Goal: Task Accomplishment & Management: Complete application form

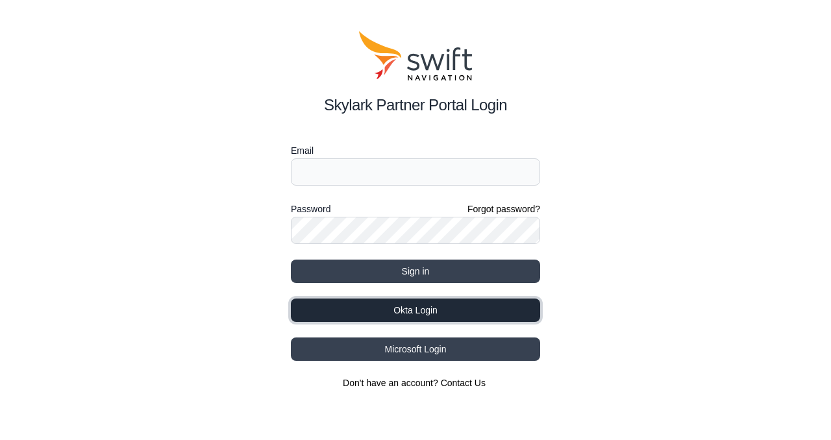
click at [418, 314] on button "Okta Login" at bounding box center [415, 310] width 249 height 23
click at [412, 304] on button "Okta Login" at bounding box center [415, 310] width 249 height 23
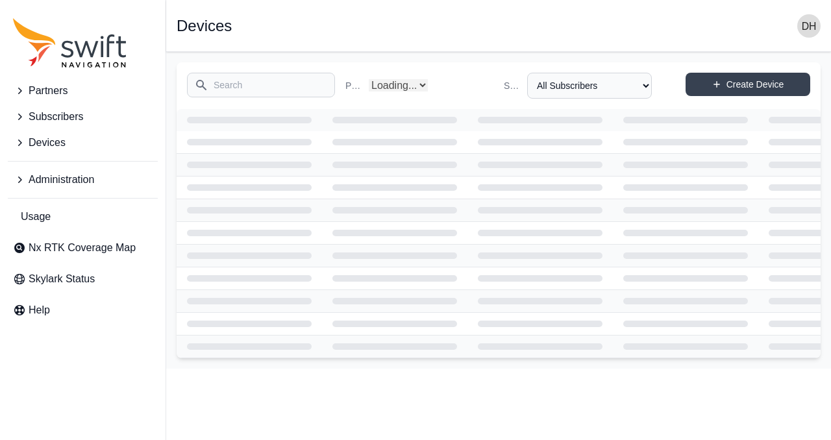
select select "Partner Name"
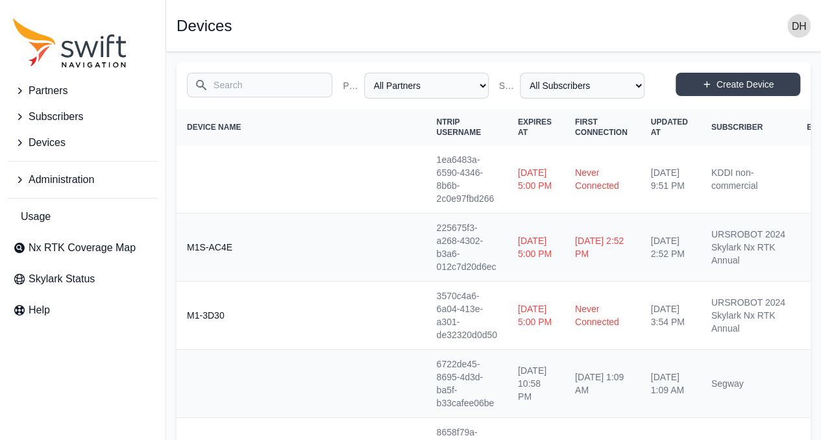
click at [262, 87] on input "Search" at bounding box center [259, 85] width 145 height 25
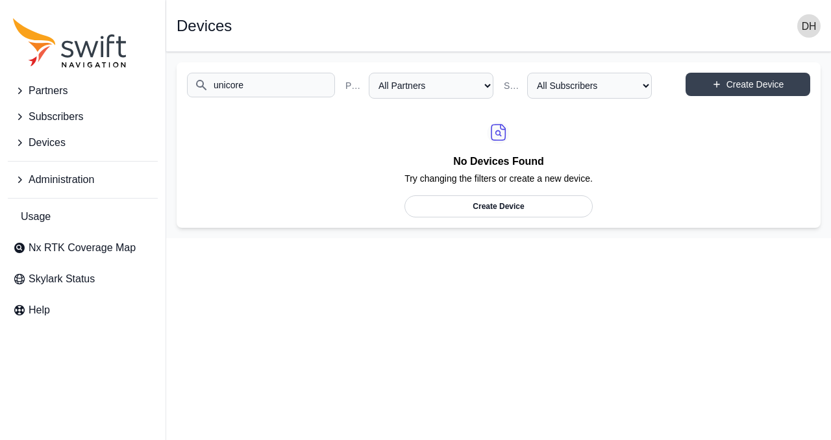
type input "unicore"
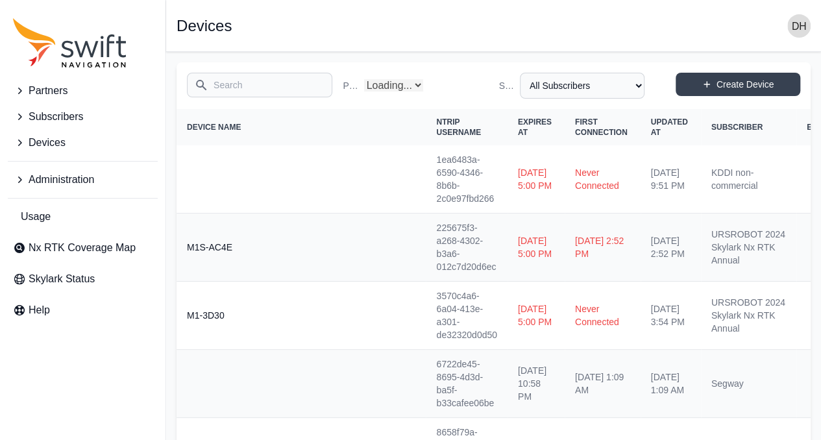
select select "Partner Name"
click at [275, 90] on input "Search" at bounding box center [259, 85] width 145 height 25
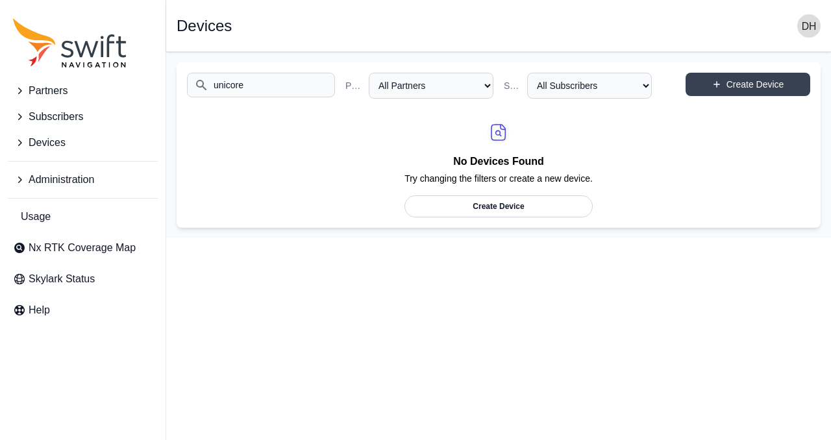
type input "unicore"
click at [42, 145] on span "Devices" at bounding box center [47, 143] width 37 height 16
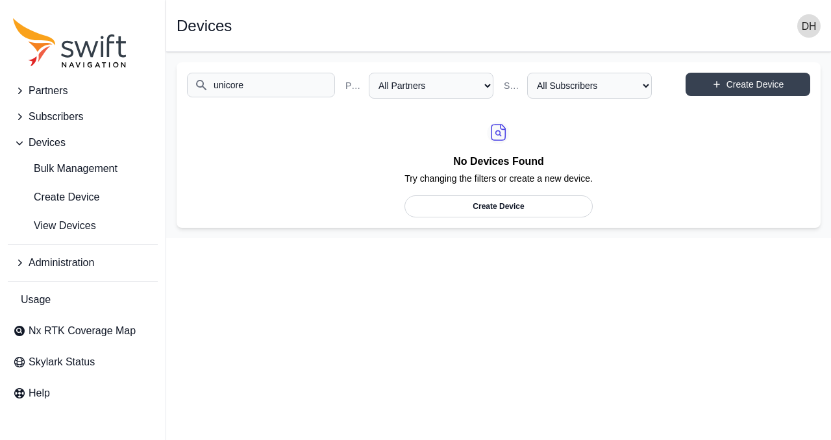
click at [42, 117] on span "Subscribers" at bounding box center [56, 117] width 55 height 16
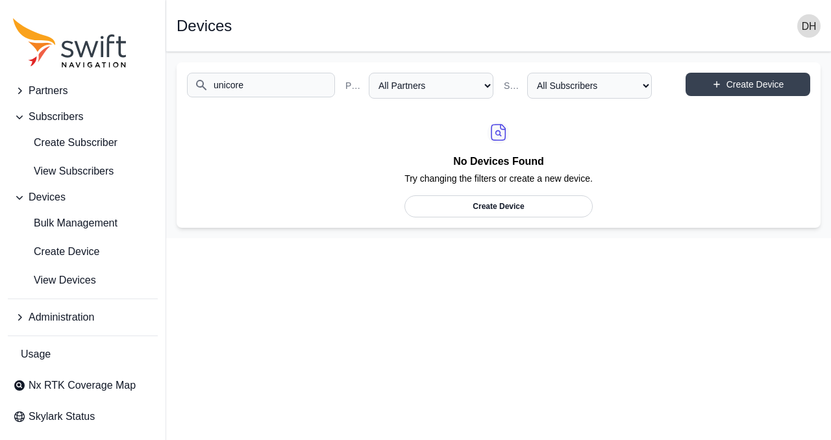
click at [43, 95] on span "Partners" at bounding box center [48, 91] width 39 height 16
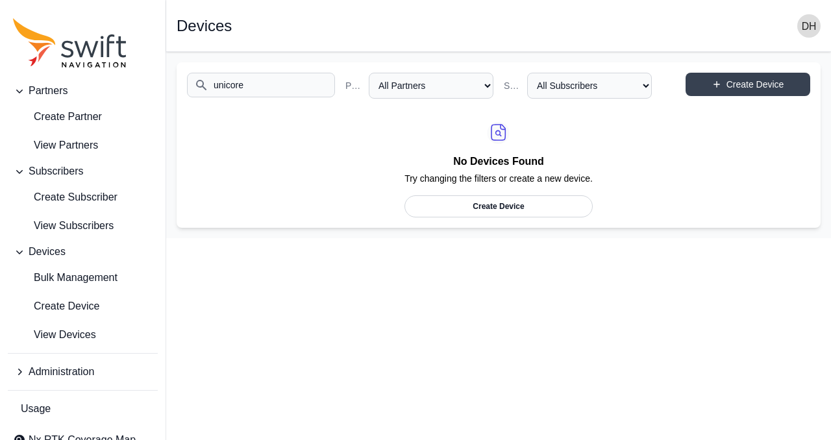
click at [55, 92] on span "Partners" at bounding box center [48, 91] width 39 height 16
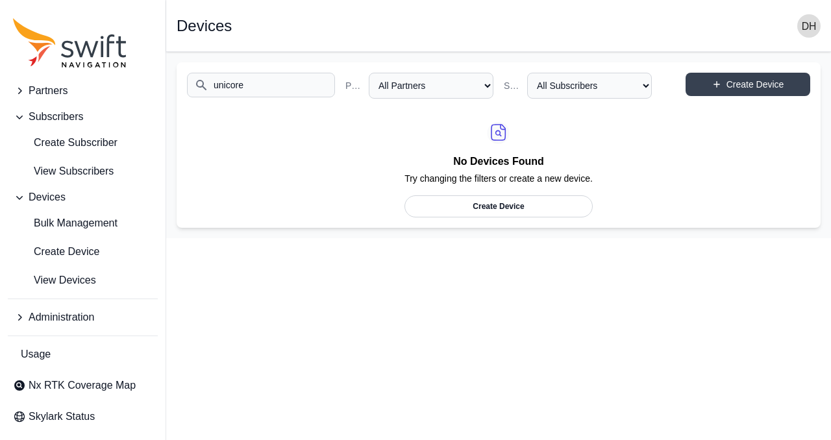
click at [55, 92] on span "Partners" at bounding box center [48, 91] width 39 height 16
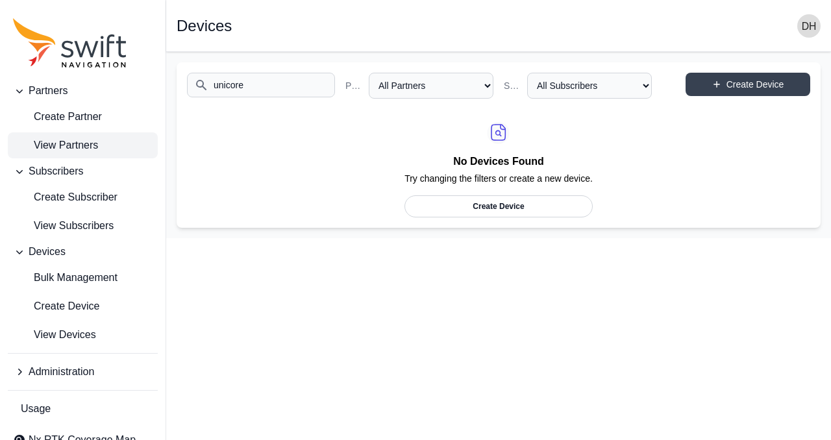
click at [68, 144] on span "View Partners" at bounding box center [55, 146] width 85 height 16
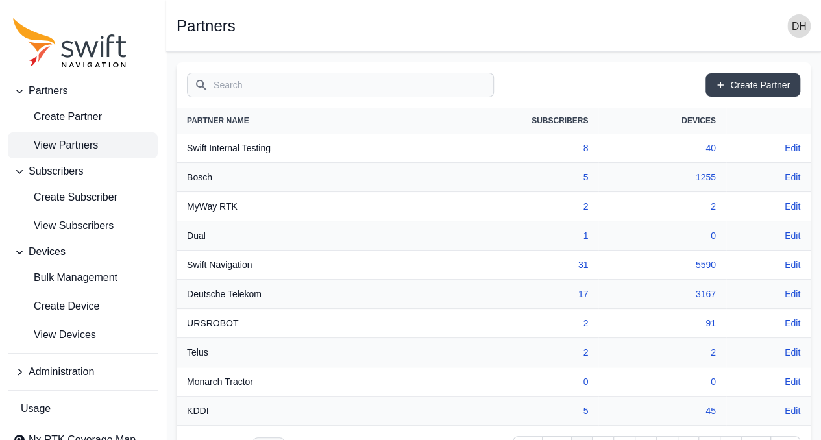
click at [296, 88] on input "Search" at bounding box center [340, 85] width 307 height 25
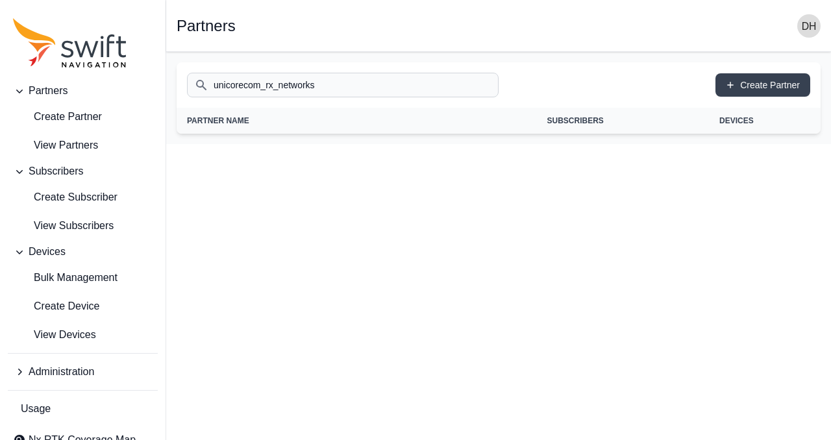
type input "unicorecom_rx_networks"
click at [83, 171] on button "Subscribers" at bounding box center [83, 171] width 150 height 26
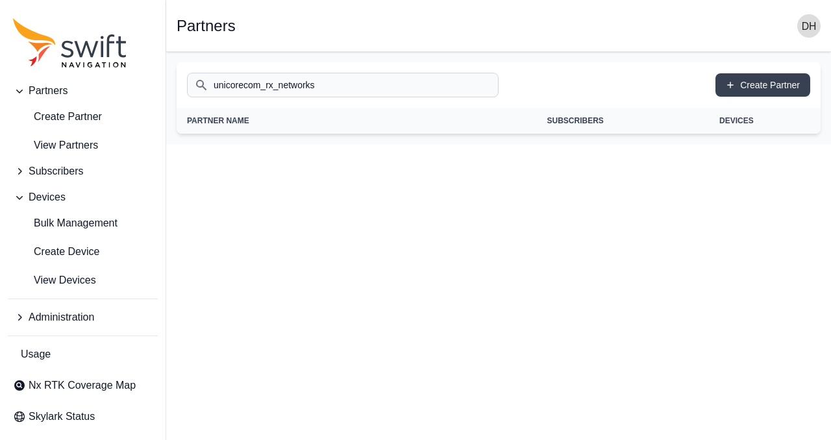
click at [28, 173] on button "Subscribers" at bounding box center [83, 171] width 150 height 26
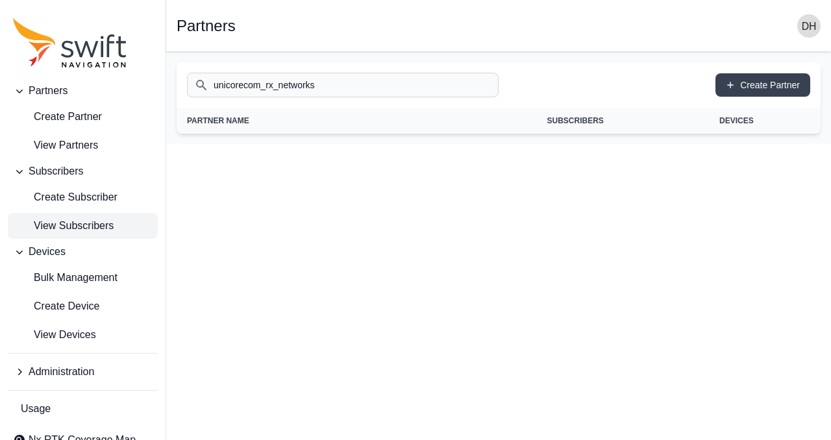
click at [51, 222] on span "View Subscribers" at bounding box center [63, 226] width 101 height 16
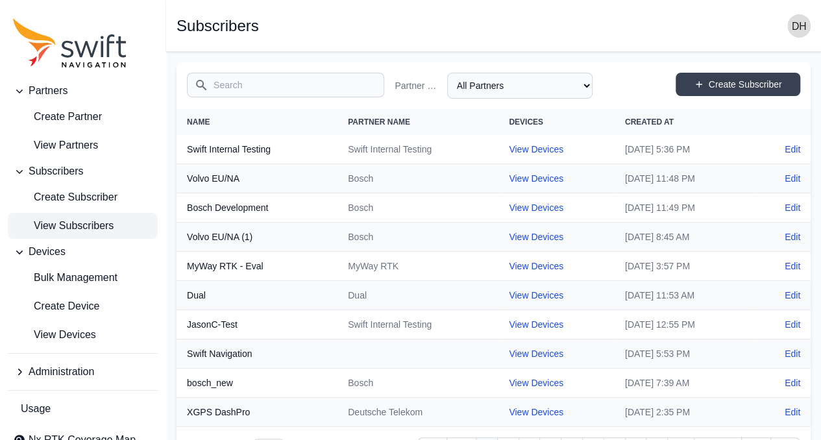
click at [285, 92] on input "Search" at bounding box center [285, 85] width 197 height 25
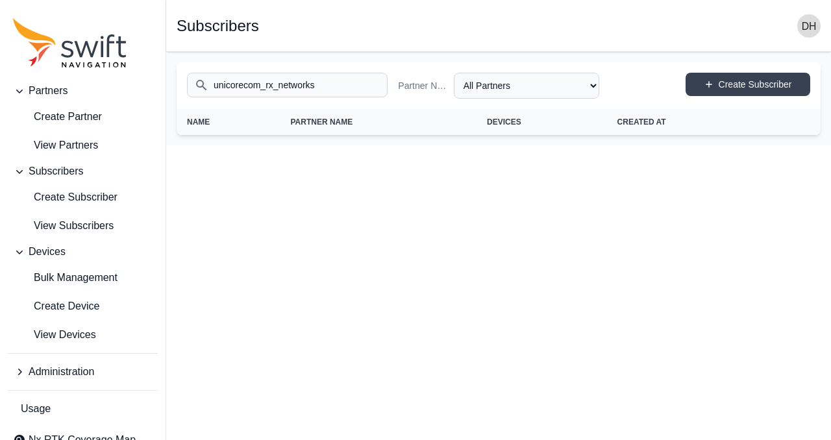
type input "unicorecom_rx_networks"
click at [45, 255] on span "Devices" at bounding box center [47, 252] width 37 height 16
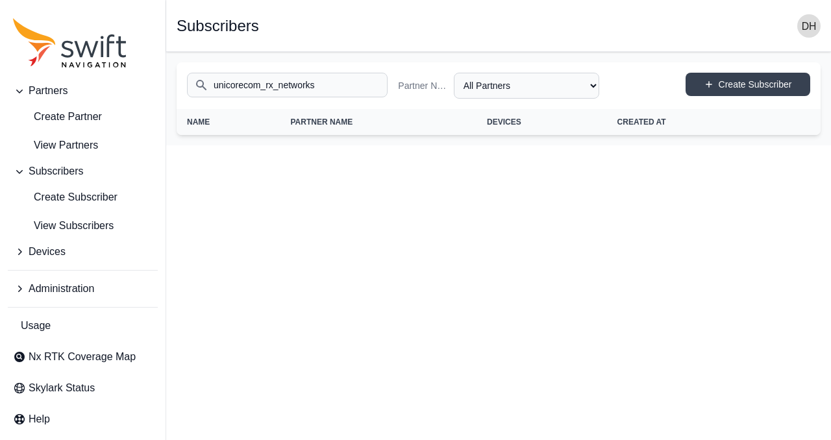
click at [20, 255] on icon "Sidenav" at bounding box center [19, 251] width 13 height 13
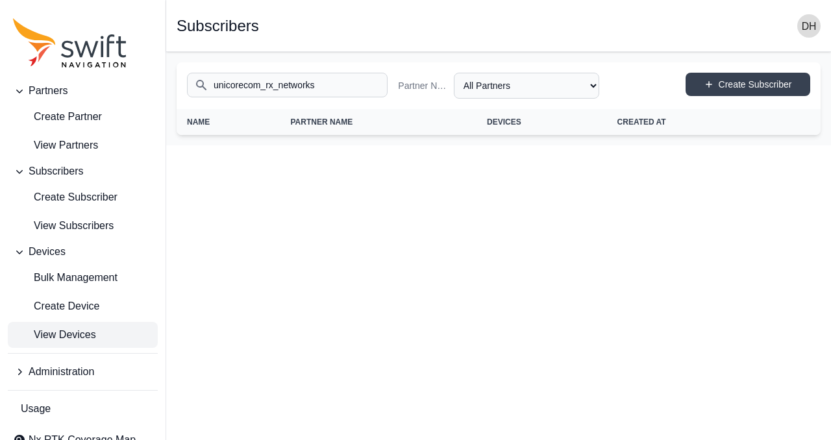
click at [45, 338] on span "View Devices" at bounding box center [54, 335] width 83 height 16
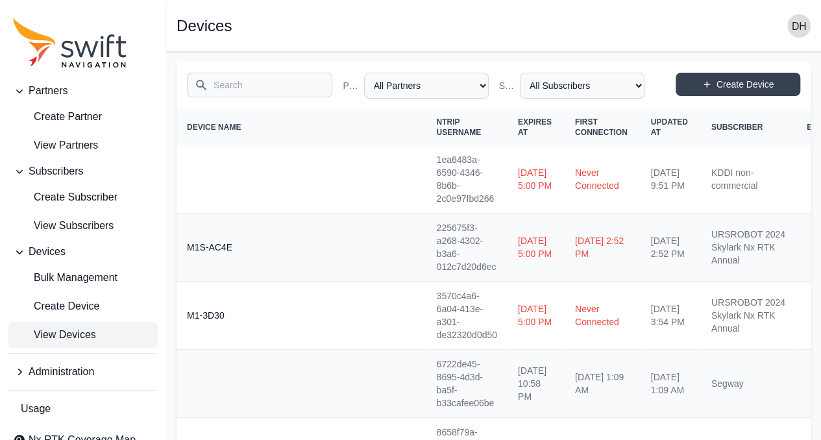
click at [246, 89] on input "Search" at bounding box center [259, 85] width 145 height 25
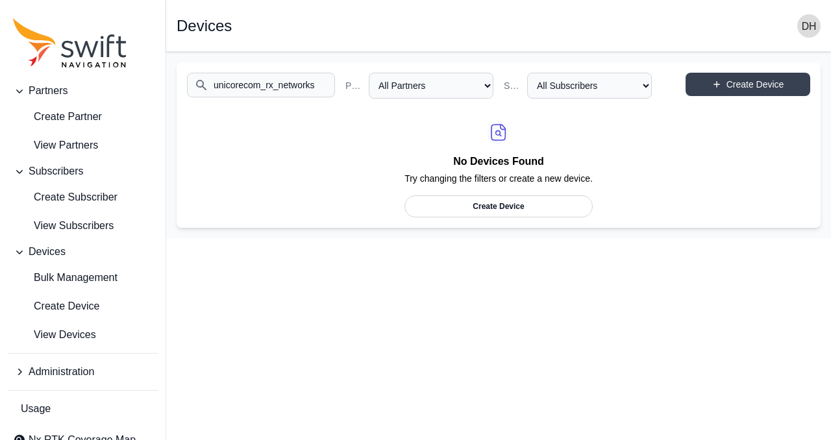
type input "unicorecom_rx_networks"
click at [71, 120] on span "Create Partner" at bounding box center [57, 117] width 89 height 16
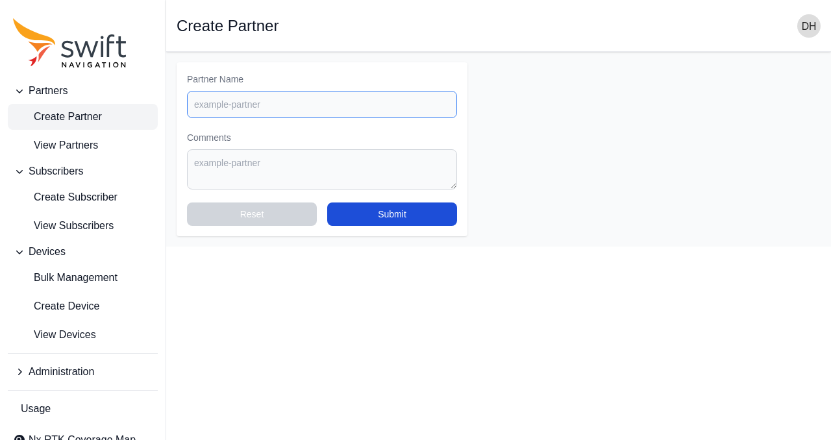
click at [302, 111] on input "Partner Name" at bounding box center [322, 104] width 270 height 27
type input "Unicore_RX"
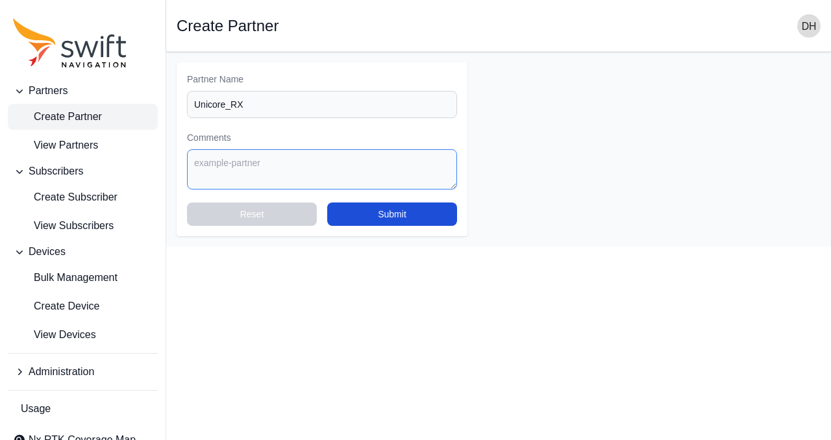
click at [304, 162] on textarea "Comments" at bounding box center [322, 169] width 270 height 40
type textarea "Partner for modules"
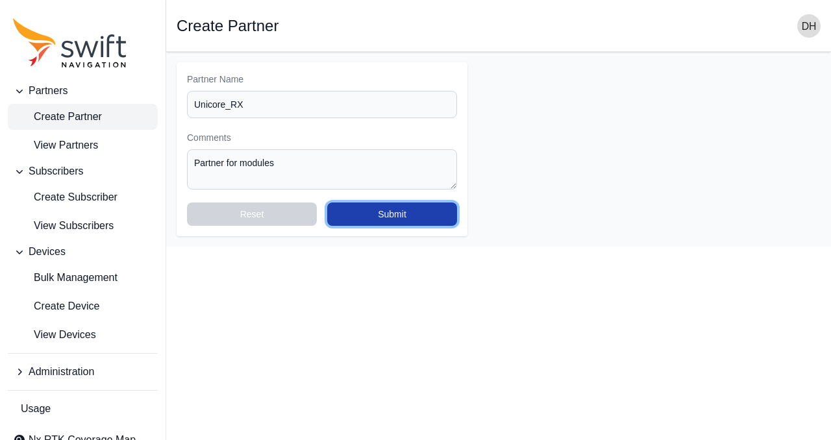
click at [401, 216] on button "Submit" at bounding box center [392, 214] width 130 height 23
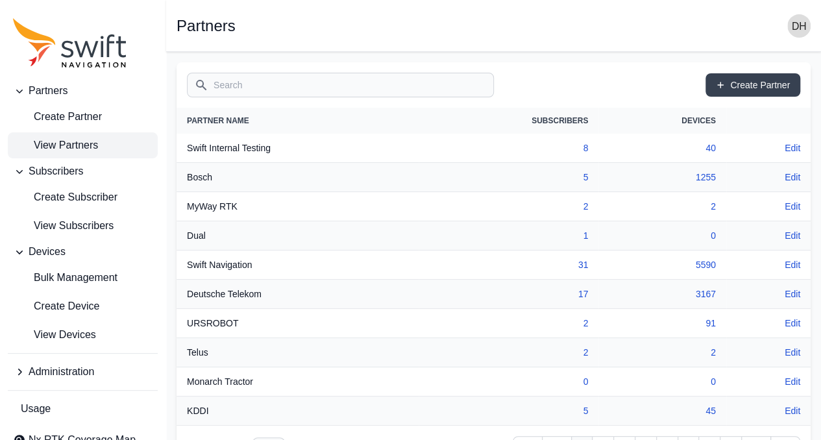
click at [331, 88] on input "Search" at bounding box center [340, 85] width 307 height 25
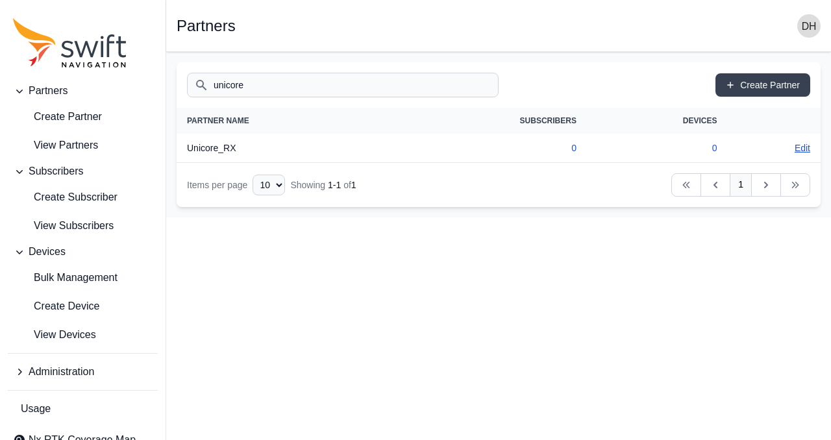
type input "unicore"
click at [801, 146] on link "Edit" at bounding box center [803, 148] width 16 height 13
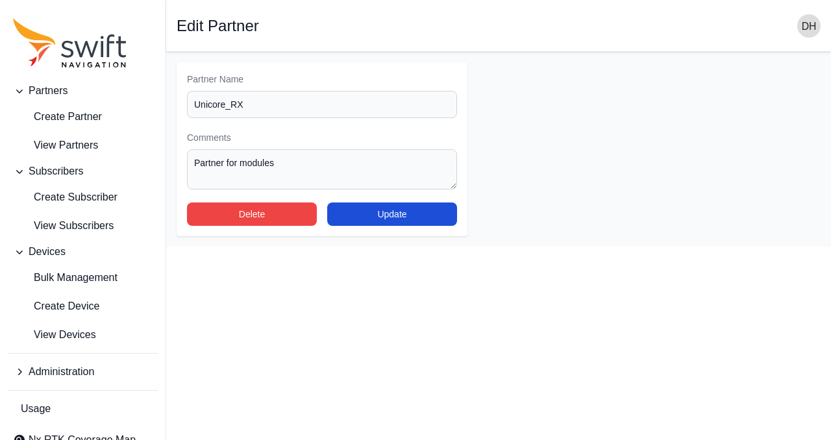
click at [539, 227] on main "Open sidebar Edit Partner Partner Name Unicore_RX Comments Partner for modules …" at bounding box center [498, 149] width 665 height 195
click at [65, 202] on span "Create Subscriber" at bounding box center [65, 198] width 105 height 16
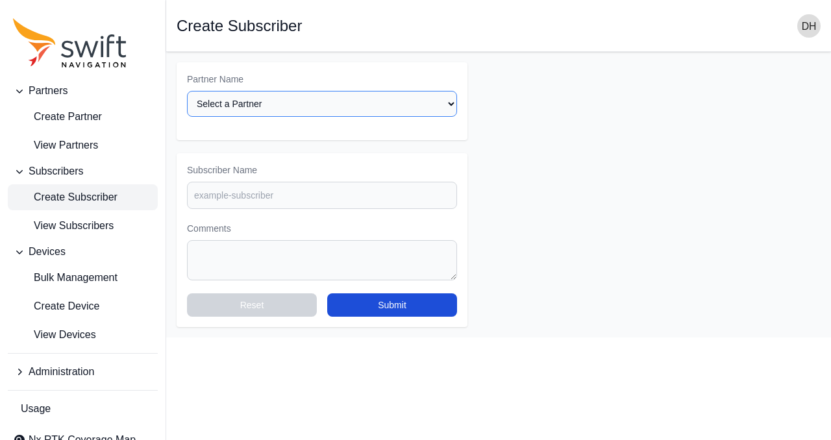
click at [326, 107] on select "Select a Partner AlpsAlpine Asensing Bad Elf Bench Mark Equipment & Supplies In…" at bounding box center [322, 104] width 270 height 26
select select "ae2864d5-a4e7-48da-8549-7a02e571d17f"
click at [187, 91] on select "Select a Partner AlpsAlpine Asensing Bad Elf Bench Mark Equipment & Supplies In…" at bounding box center [322, 104] width 270 height 26
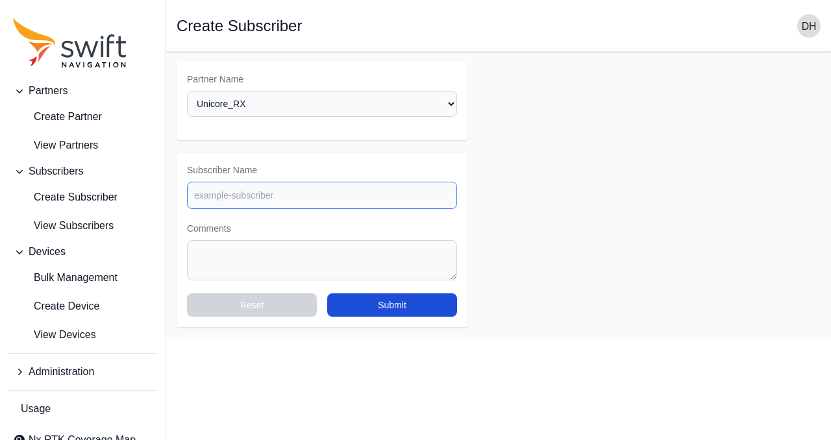
click at [309, 194] on input "Subscriber Name" at bounding box center [322, 195] width 270 height 27
type input "Cam"
click at [296, 249] on textarea "Comments" at bounding box center [322, 260] width 270 height 40
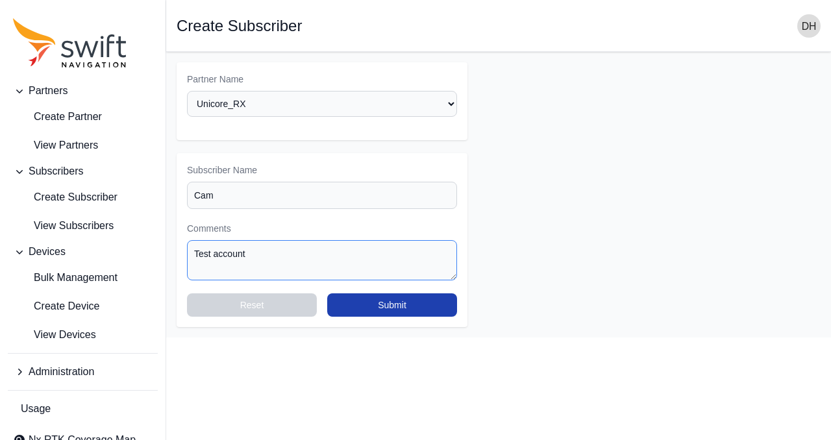
type textarea "Test account"
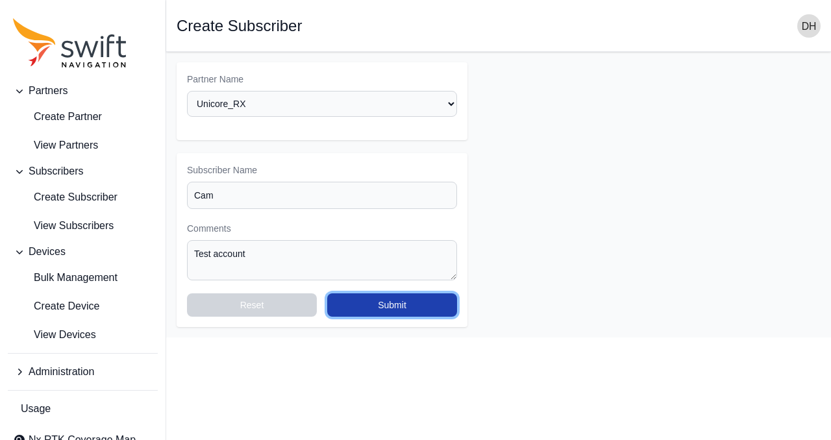
click at [395, 301] on button "Submit" at bounding box center [392, 304] width 130 height 23
select select "ae2864d5-a4e7-48da-8549-7a02e571d17f"
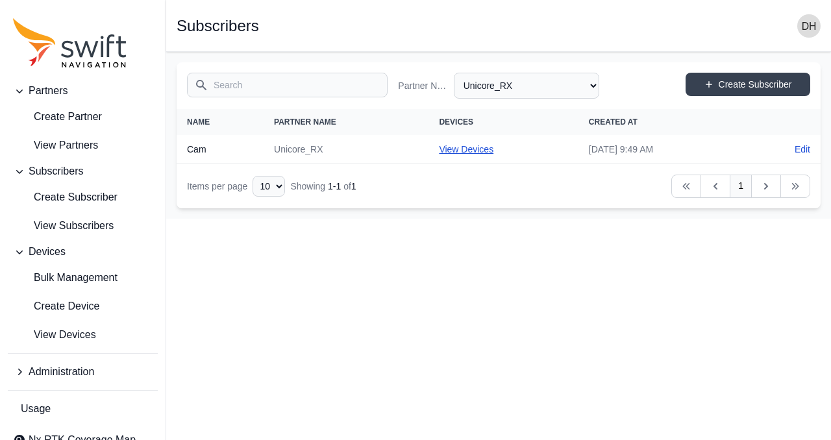
click at [446, 150] on link "View Devices" at bounding box center [466, 149] width 55 height 10
select select "e796e51e-1870-4570-9960-6e09839cfbc4"
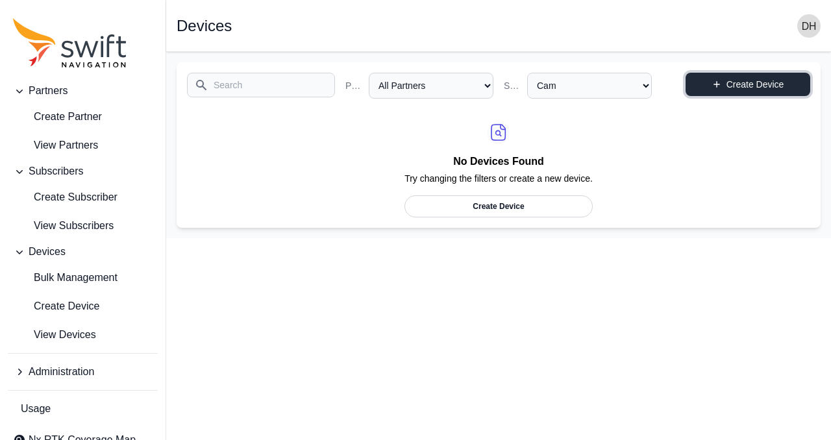
click at [751, 90] on link "Create Device" at bounding box center [747, 84] width 125 height 23
select select "ab3272ce-40d0-4c94-a524-96a758ab755c"
select select "e796e51e-1870-4570-9960-6e09839cfbc4"
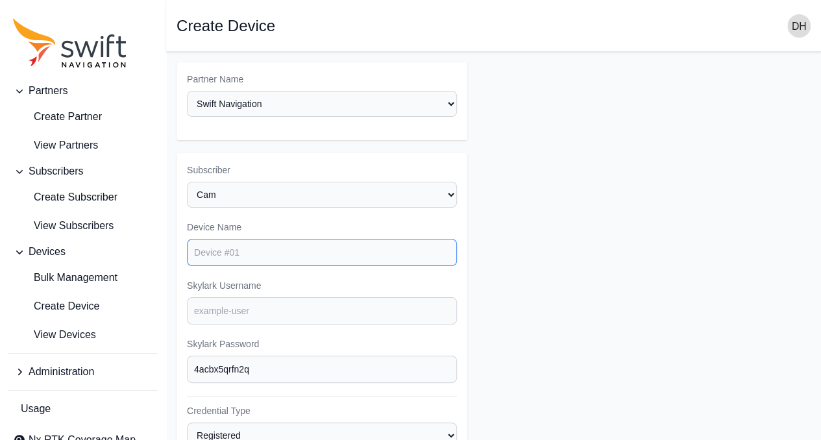
click at [313, 249] on input "Device Name" at bounding box center [322, 252] width 270 height 27
click at [332, 312] on input "Skylark Username" at bounding box center [322, 310] width 270 height 27
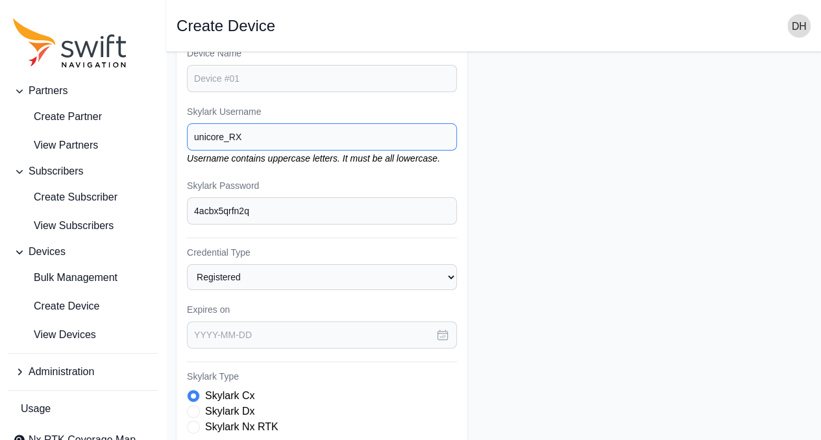
scroll to position [195, 0]
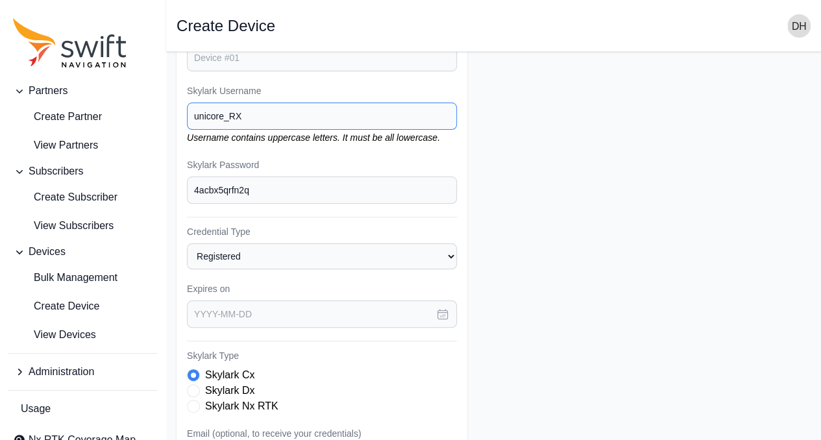
type input "unicore_RX"
click at [387, 251] on select "Registered Preprovisioned" at bounding box center [322, 256] width 270 height 26
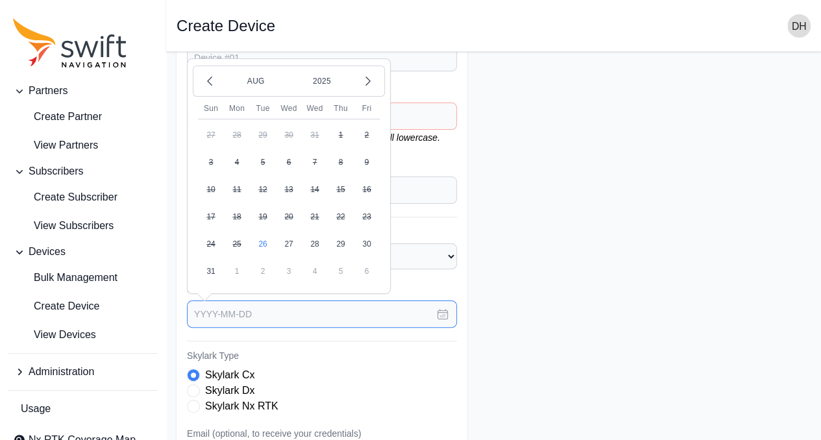
click at [392, 312] on input "text" at bounding box center [322, 314] width 270 height 27
click at [366, 80] on icon "button" at bounding box center [368, 81] width 4 height 8
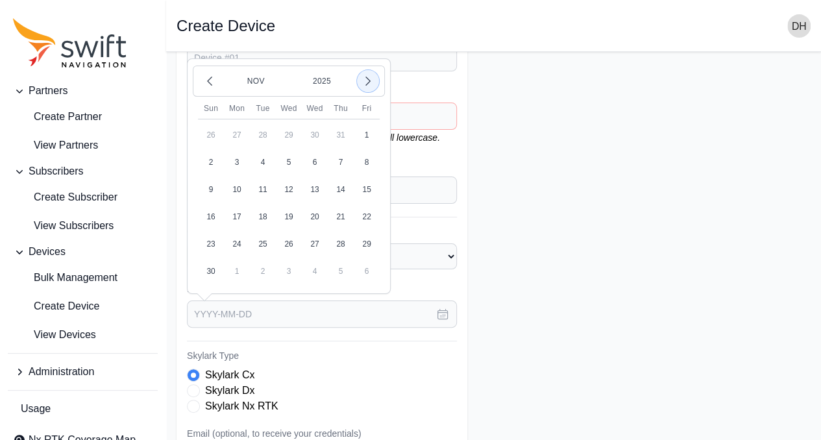
click at [366, 80] on icon "button" at bounding box center [368, 81] width 4 height 8
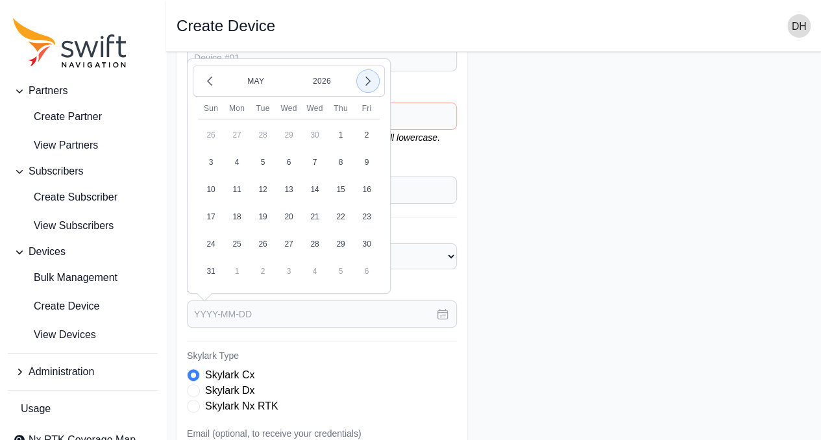
click at [366, 80] on icon "button" at bounding box center [368, 81] width 4 height 8
click at [364, 127] on button "1" at bounding box center [367, 135] width 26 height 26
type input "[DATE]"
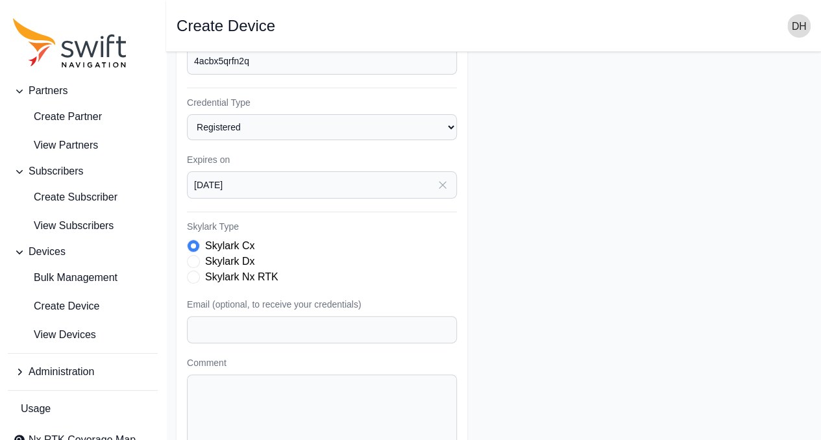
scroll to position [325, 0]
click at [382, 330] on input "Email (optional, to receive your credentials)" at bounding box center [322, 328] width 270 height 27
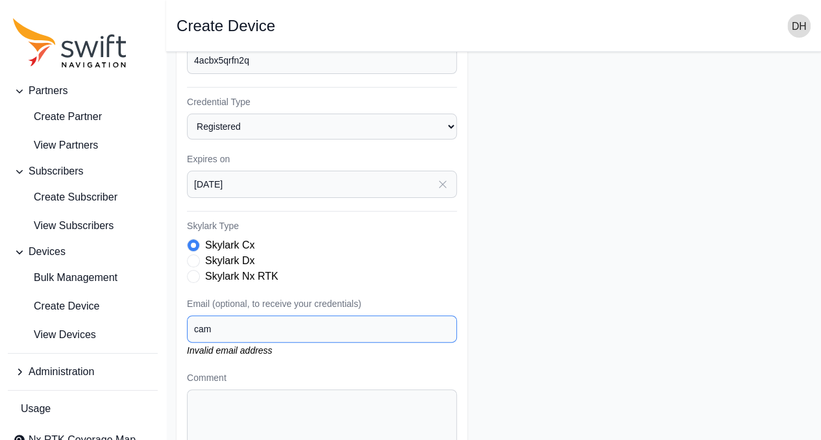
click at [266, 323] on input "cam" at bounding box center [322, 328] width 270 height 27
paste input "[PERSON_NAME][EMAIL_ADDRESS][DOMAIN_NAME]"
type input "[EMAIL_ADDRESS][DOMAIN_NAME]"
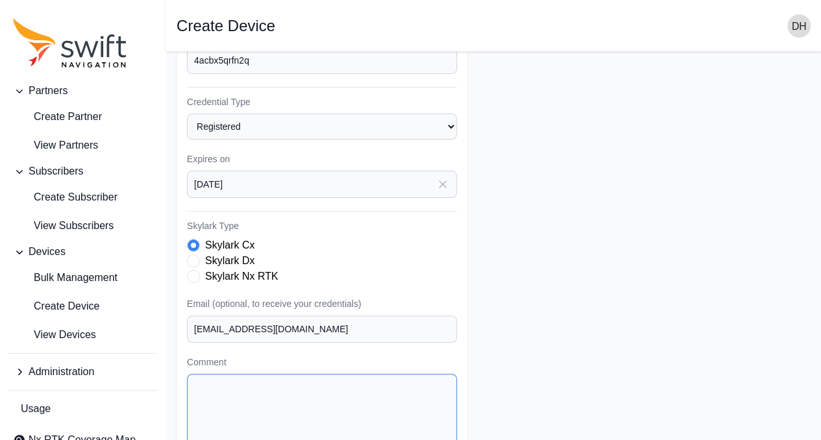
click at [288, 408] on textarea "Comment" at bounding box center [322, 413] width 270 height 79
type textarea "New account for RX Networks"
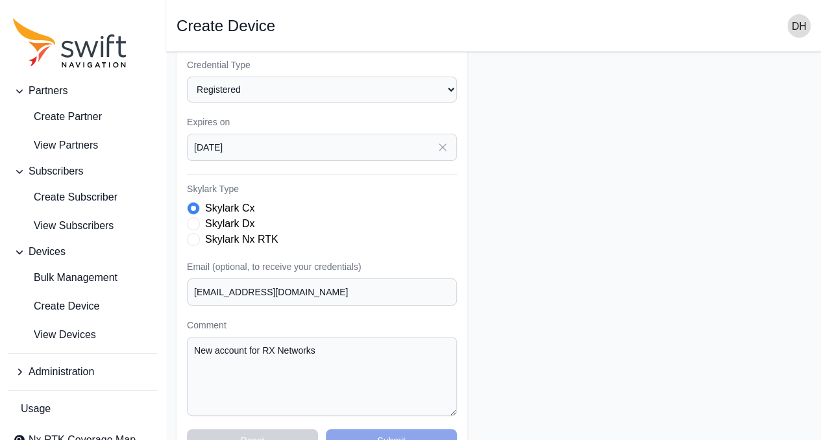
scroll to position [388, 0]
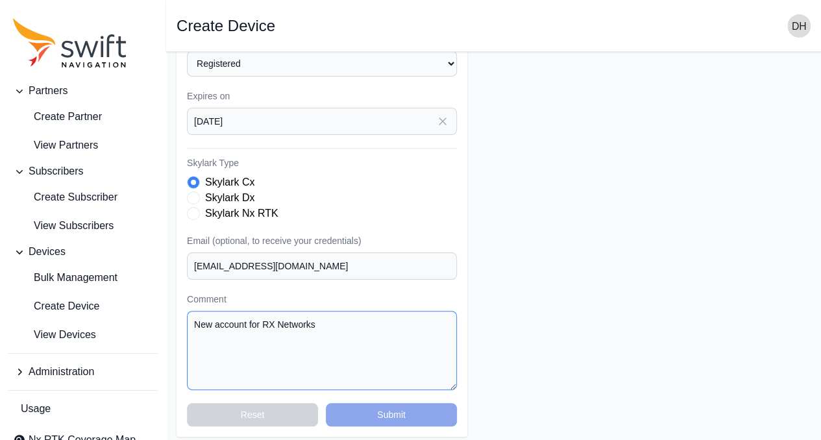
click at [365, 332] on textarea "New account for RX Networks" at bounding box center [322, 350] width 270 height 79
click at [390, 407] on div "Reset Submit" at bounding box center [322, 414] width 270 height 23
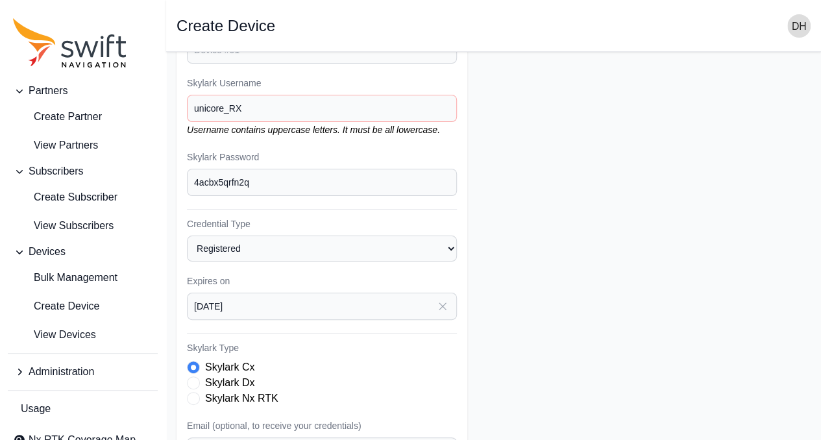
scroll to position [63, 0]
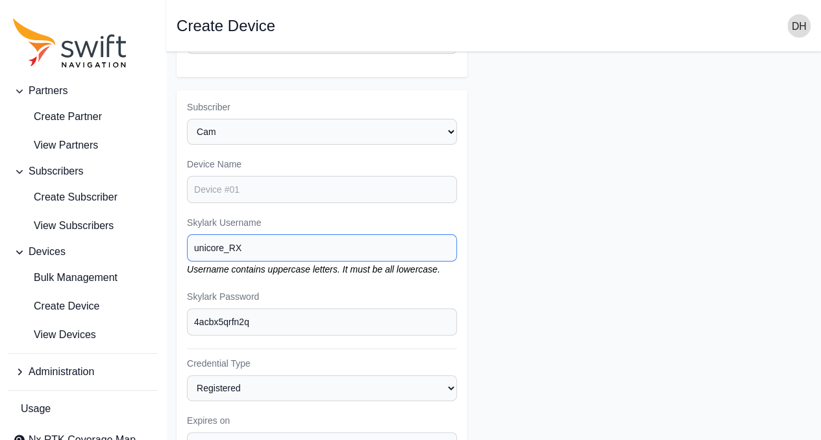
click at [240, 243] on input "unicore_RX" at bounding box center [322, 247] width 270 height 27
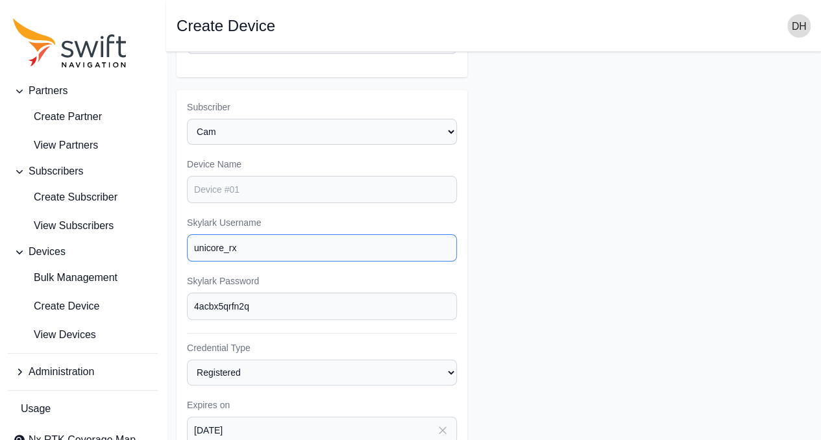
type input "unicore_rx"
click at [524, 244] on form "Partner Name Select a Partner AlpsAlpine Asensing Bad Elf Bench Mark Equipment …" at bounding box center [494, 372] width 634 height 747
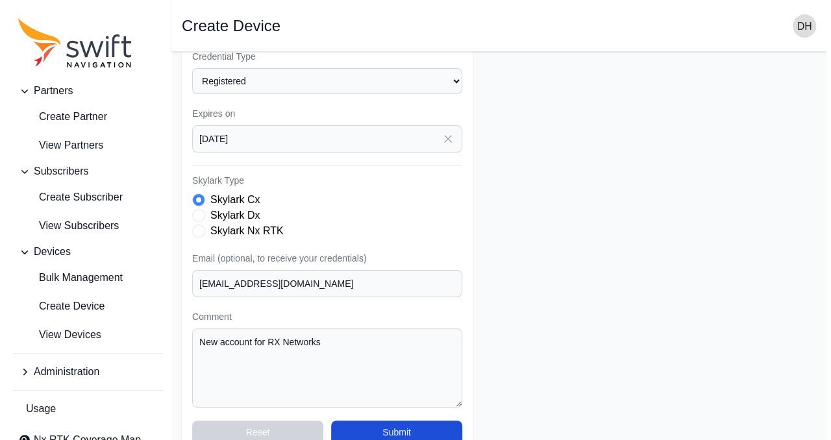
scroll to position [372, 0]
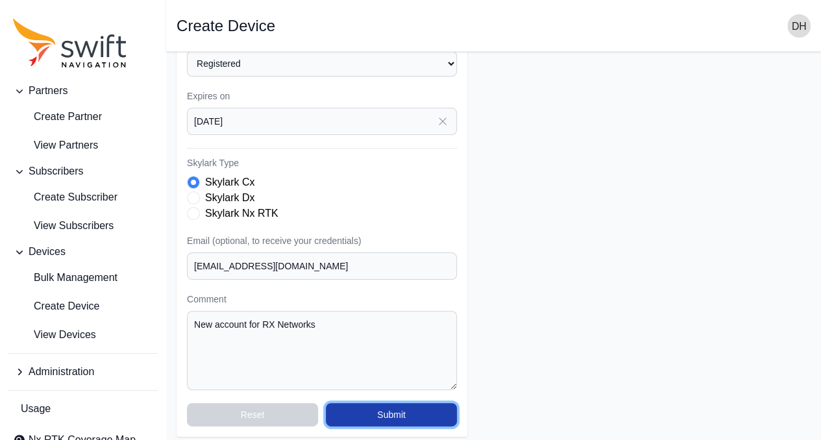
click at [388, 411] on button "Submit" at bounding box center [391, 414] width 131 height 23
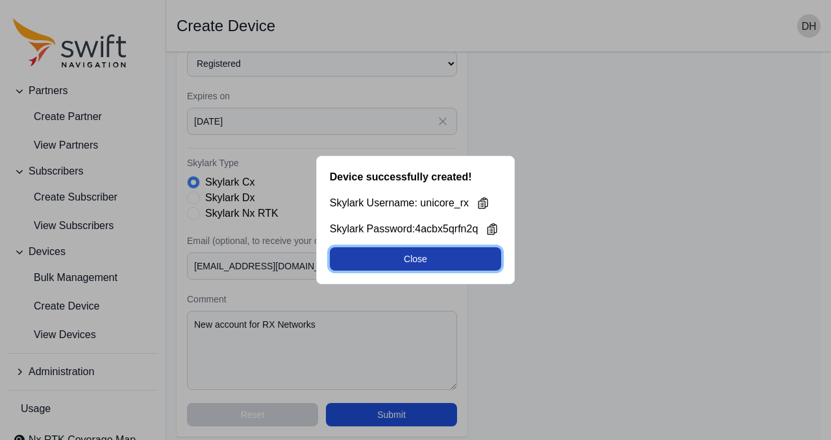
click at [443, 258] on button "Close" at bounding box center [416, 258] width 172 height 23
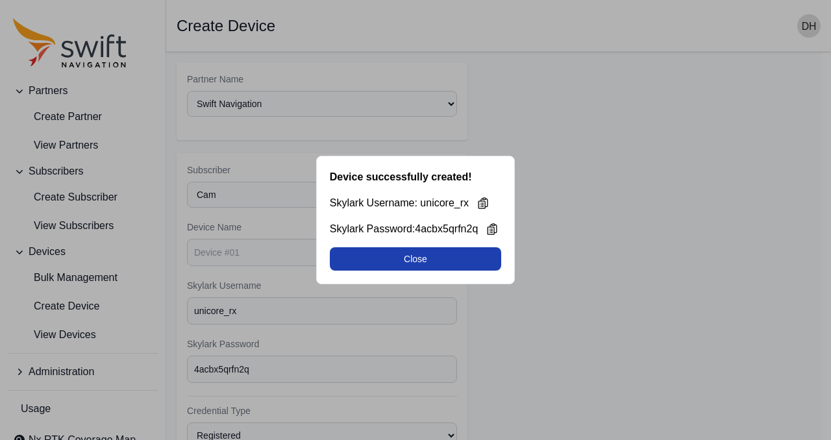
select select "e796e51e-1870-4570-9960-6e09839cfbc4"
